Goal: Task Accomplishment & Management: Use online tool/utility

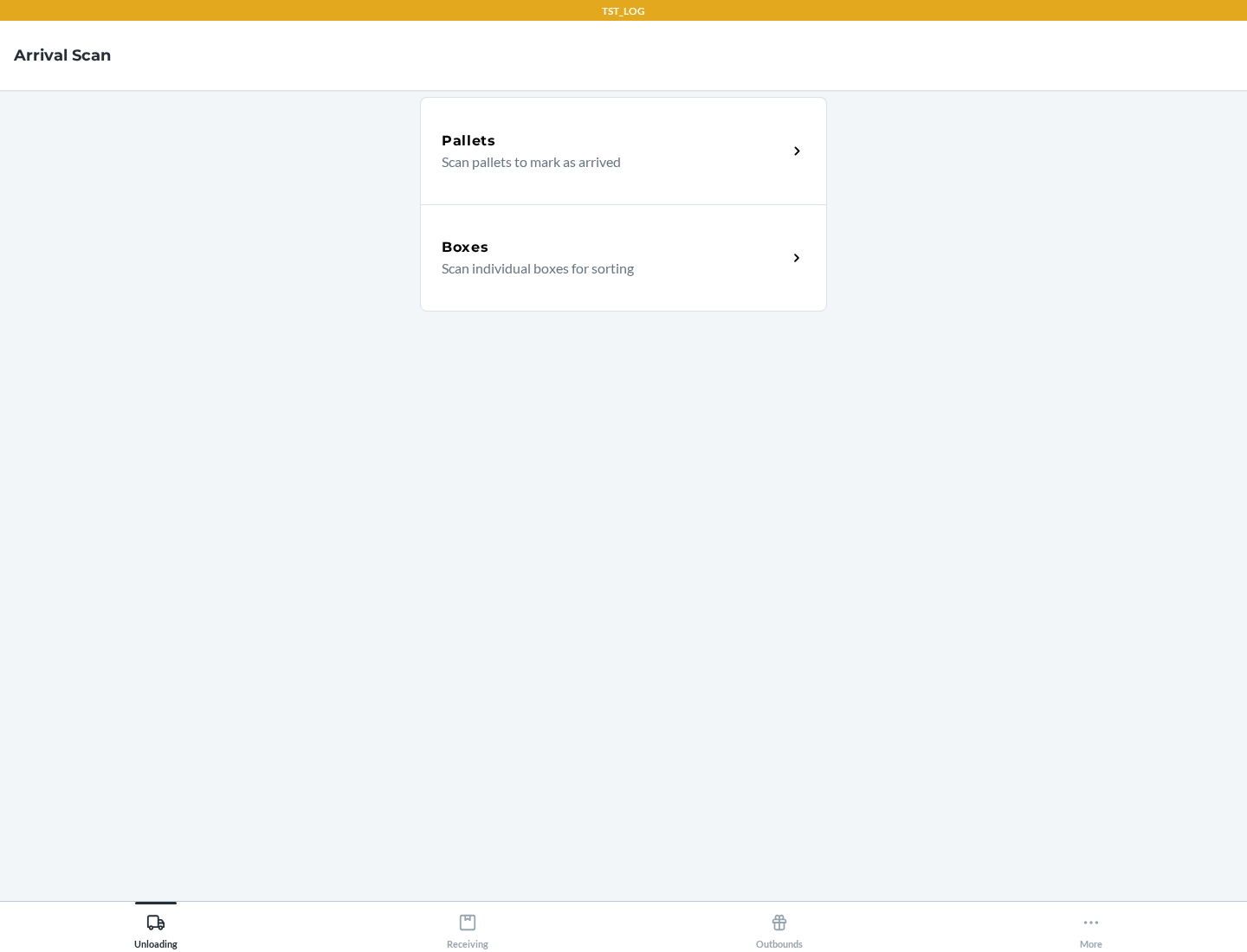
click at [614, 248] on div "Boxes" at bounding box center [614, 247] width 346 height 21
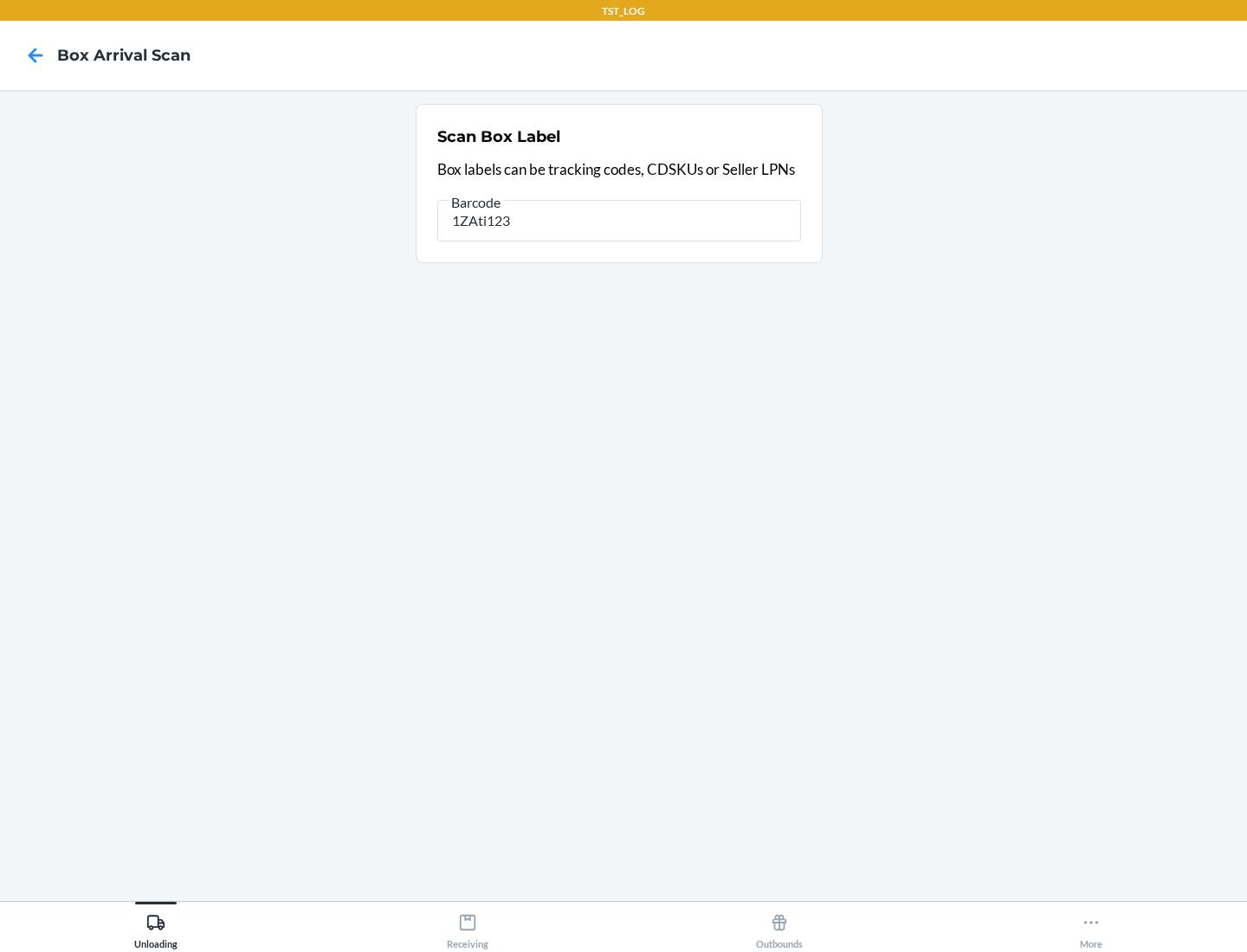
type input "1ZAti123"
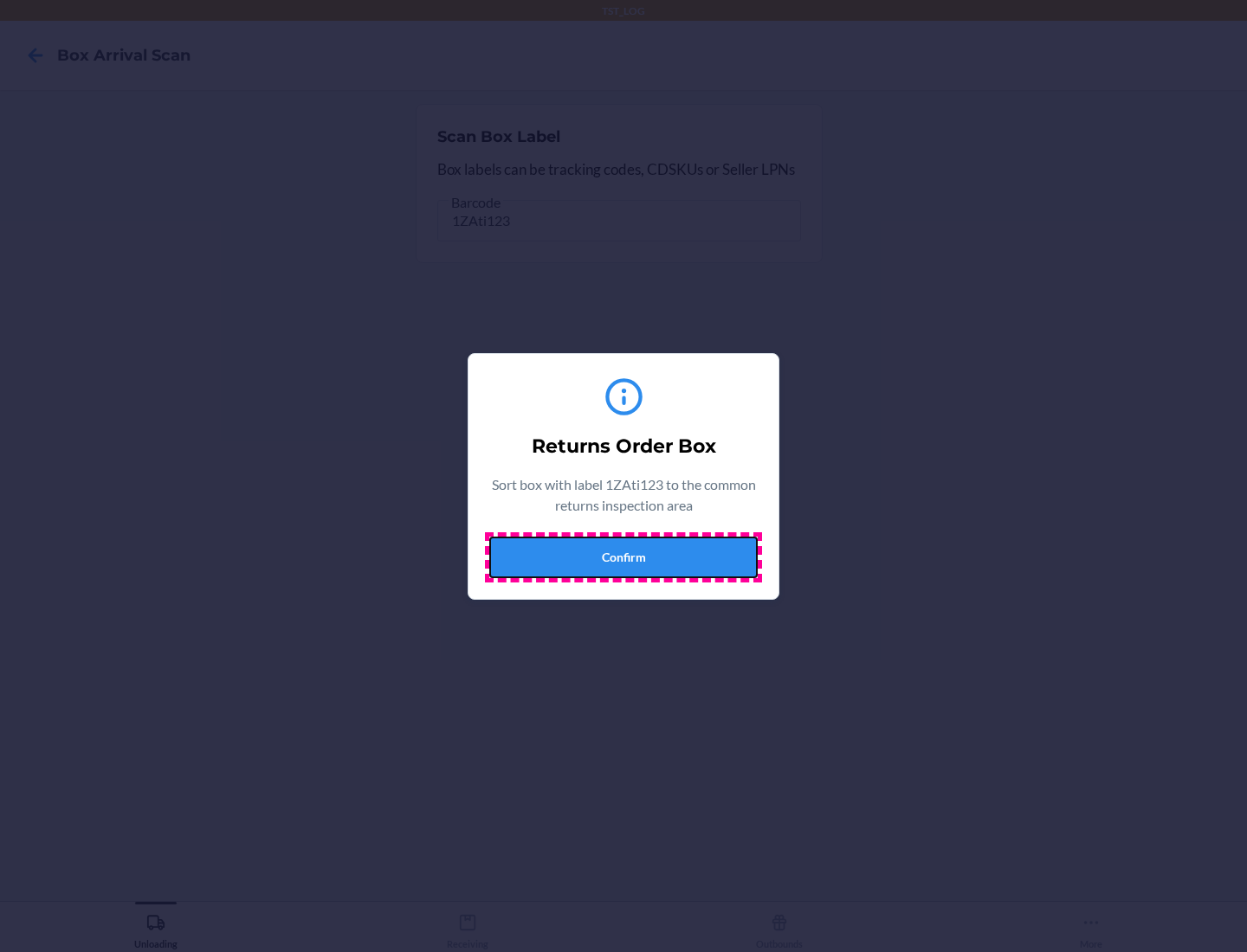
click at [623, 557] on button "Confirm" at bounding box center [623, 558] width 269 height 42
